Goal: Information Seeking & Learning: Learn about a topic

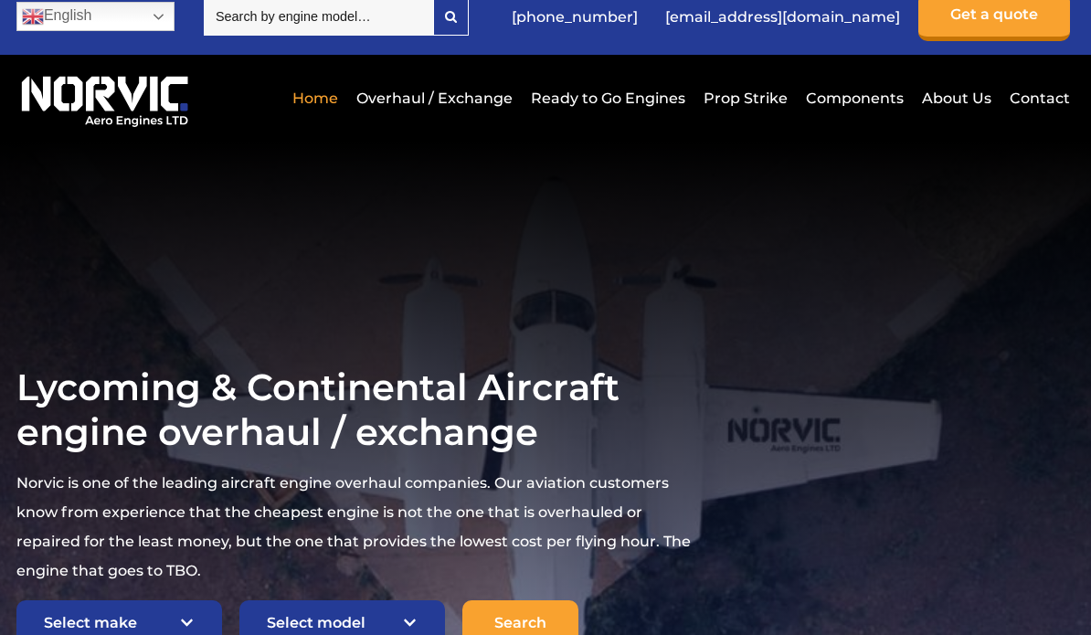
scroll to position [24, 0]
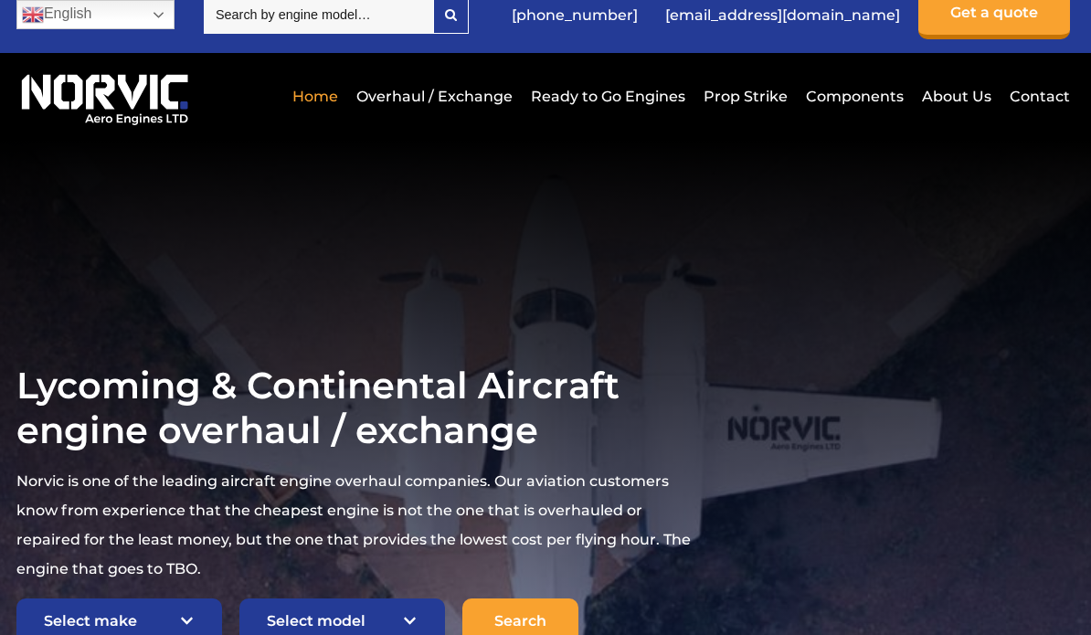
click at [469, 99] on link "Overhaul / Exchange" at bounding box center [434, 96] width 165 height 45
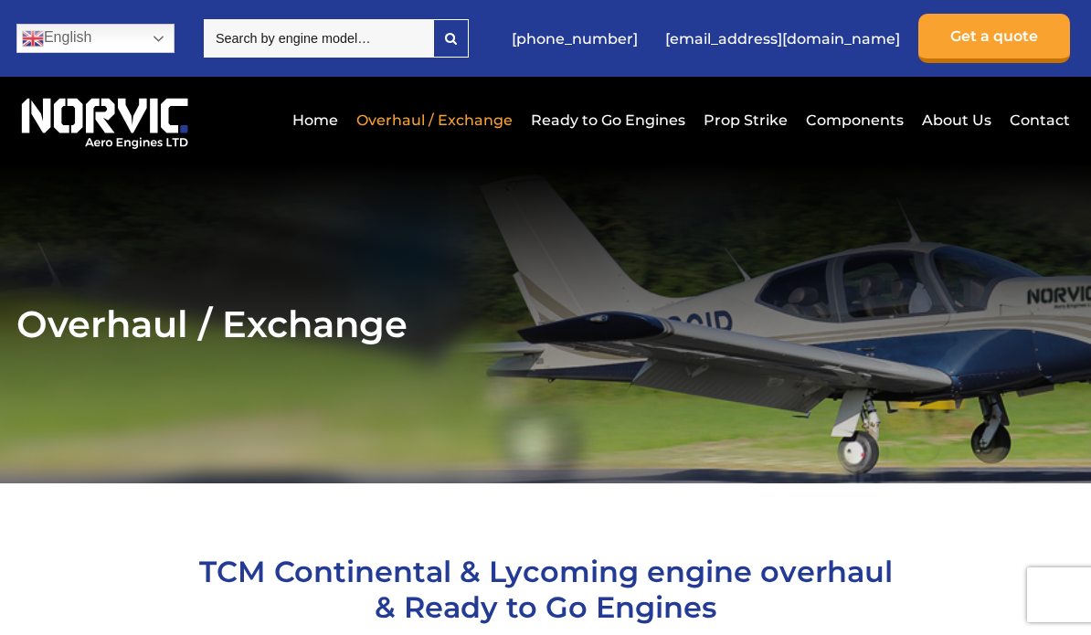
click at [649, 121] on link "Ready to Go Engines" at bounding box center [608, 120] width 164 height 45
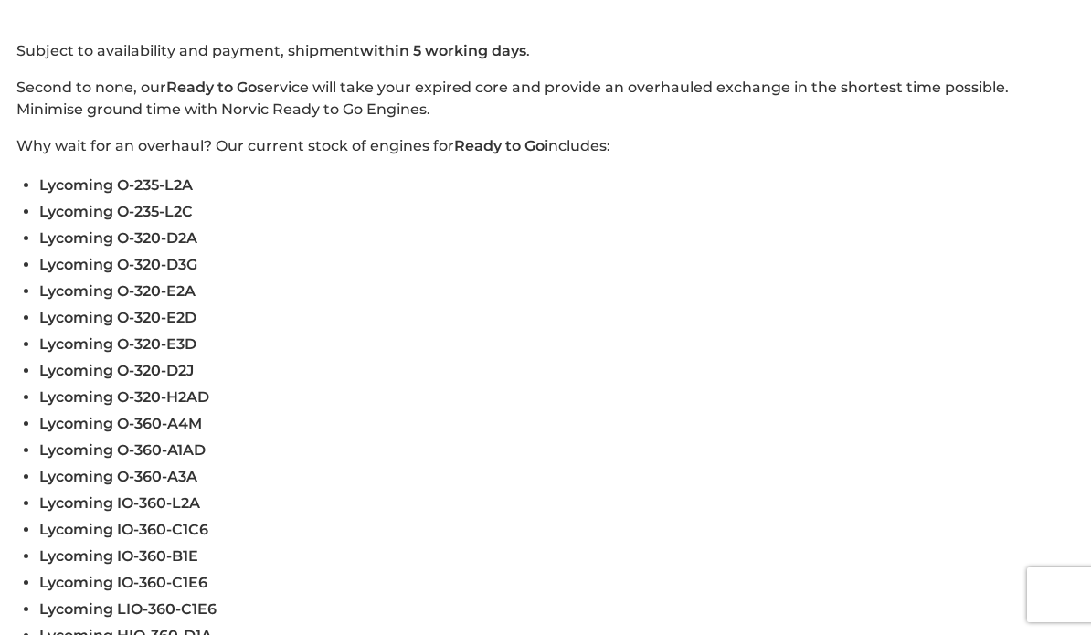
scroll to position [523, 0]
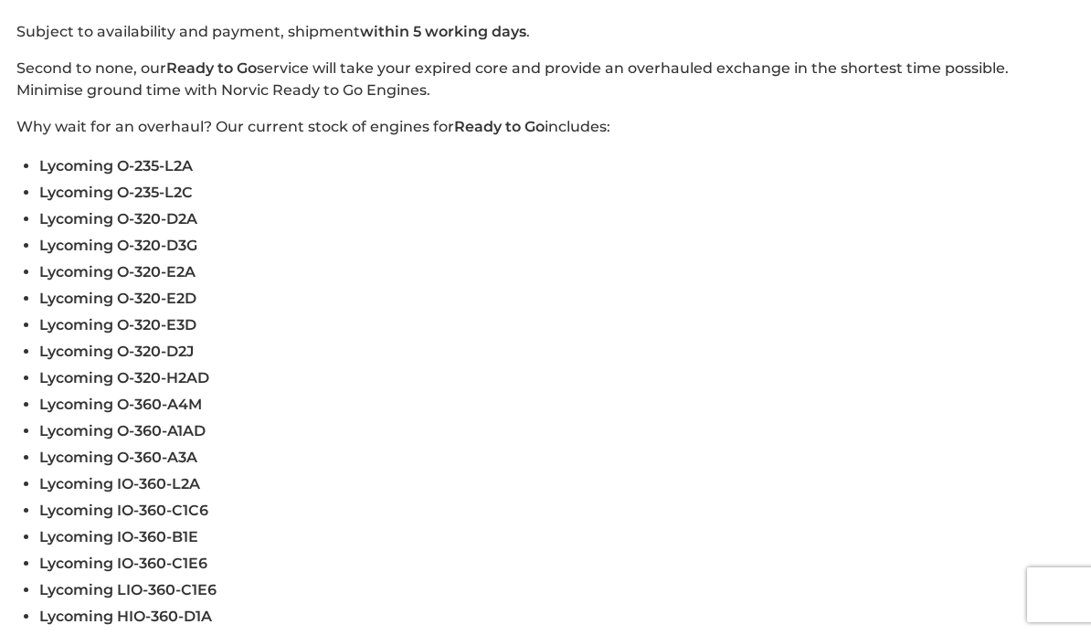
click at [94, 519] on span "Lycoming IO-360-C1C6" at bounding box center [123, 510] width 169 height 17
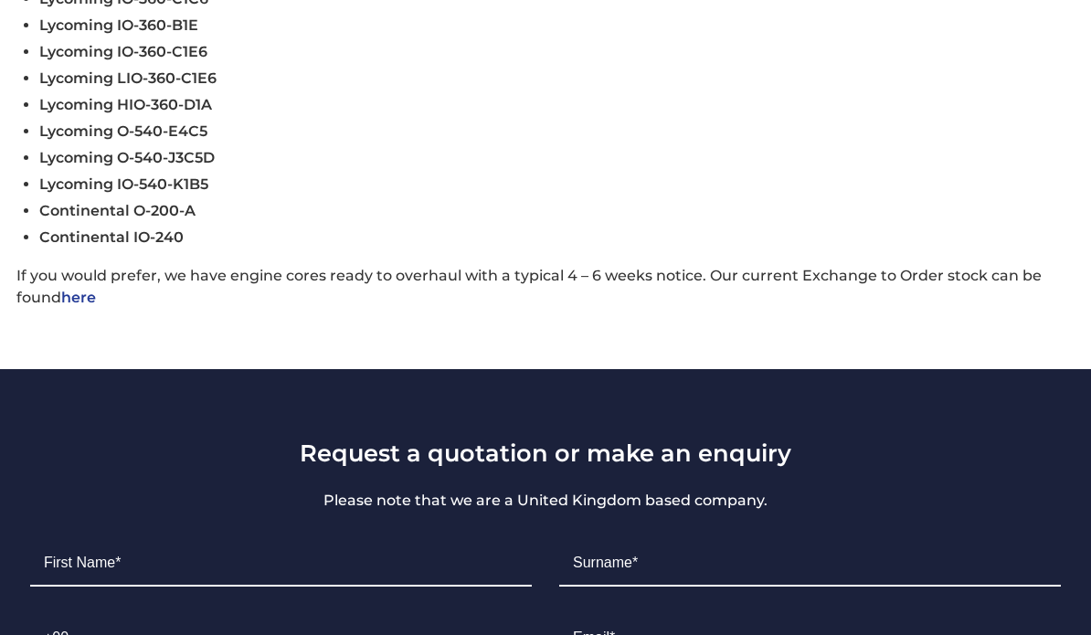
scroll to position [1056, 0]
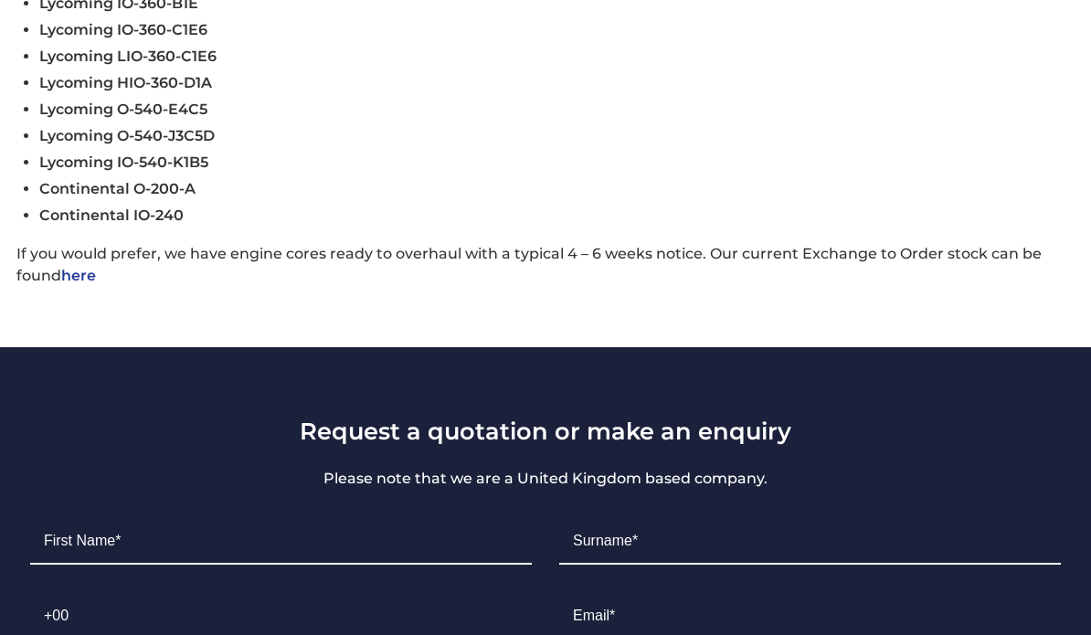
click at [79, 284] on link "here" at bounding box center [78, 275] width 35 height 17
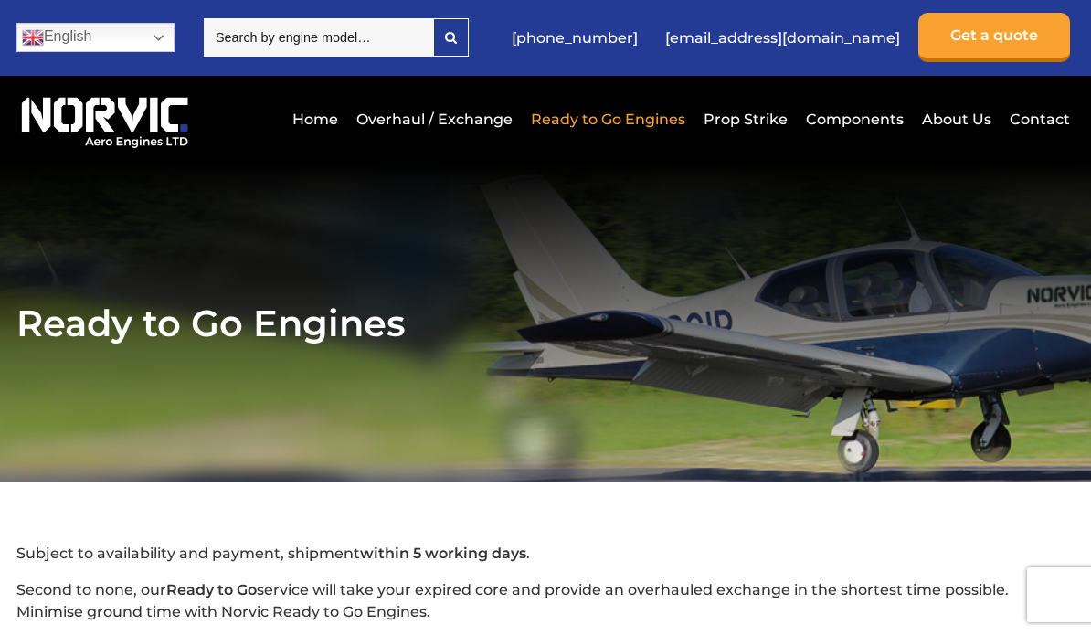
scroll to position [0, 0]
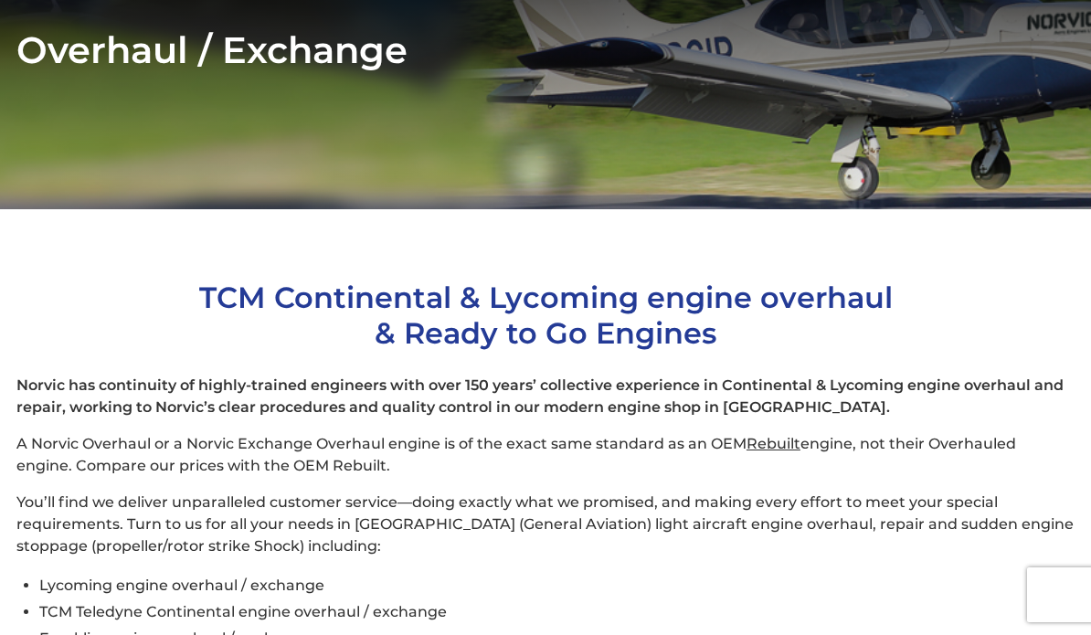
scroll to position [265, 0]
